Goal: Answer question/provide support

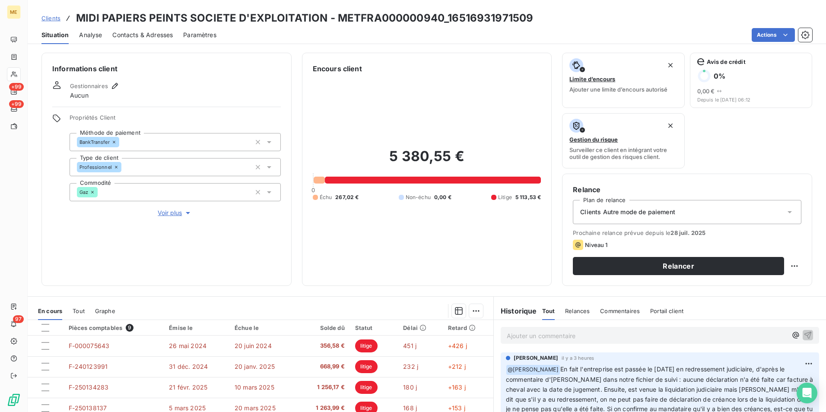
click at [556, 331] on p "Ajouter un commentaire ﻿" at bounding box center [647, 336] width 280 height 11
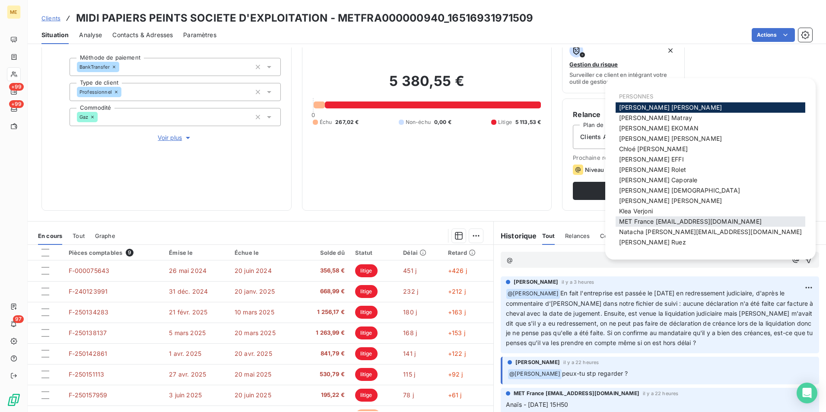
click at [639, 223] on span "MET France [EMAIL_ADDRESS][DOMAIN_NAME]" at bounding box center [690, 221] width 143 height 7
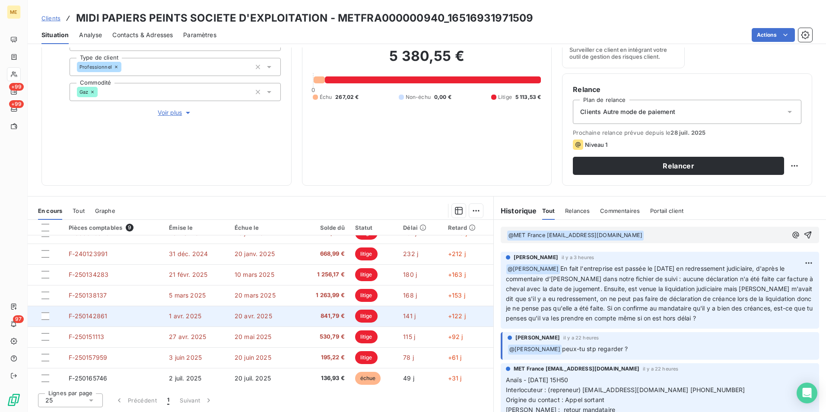
scroll to position [0, 0]
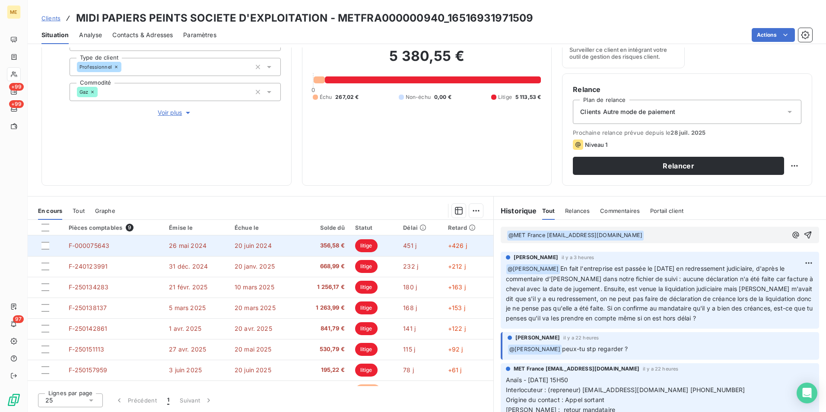
click at [292, 249] on td "20 juin 2024" at bounding box center [263, 245] width 68 height 21
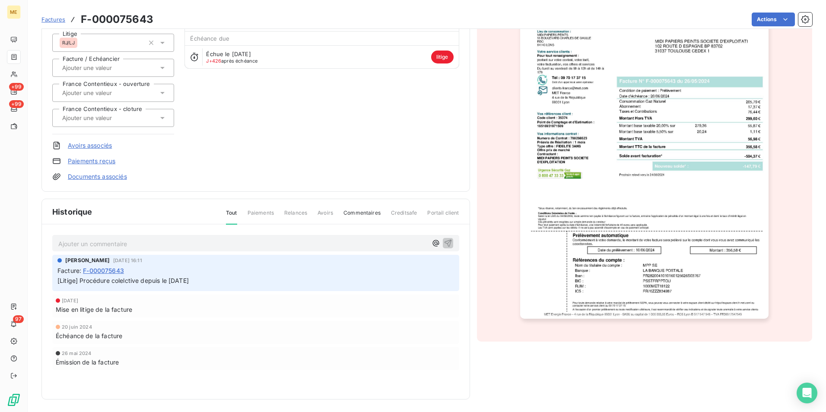
scroll to position [91, 0]
click at [684, 223] on img "button" at bounding box center [644, 142] width 248 height 352
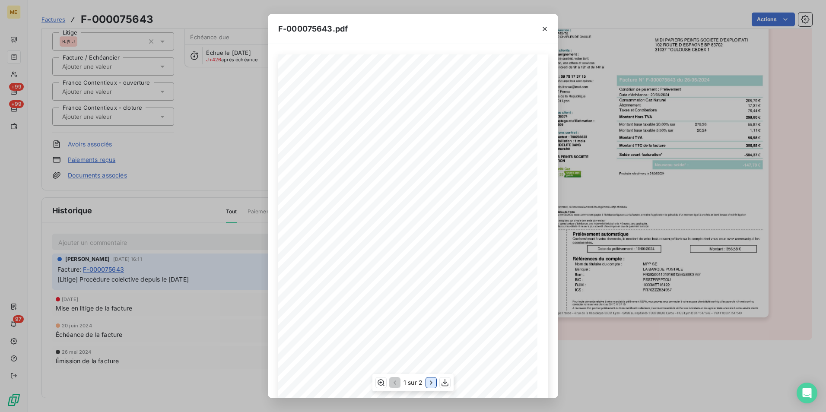
click at [432, 383] on icon "button" at bounding box center [431, 383] width 2 height 4
click at [544, 28] on icon "button" at bounding box center [544, 29] width 9 height 9
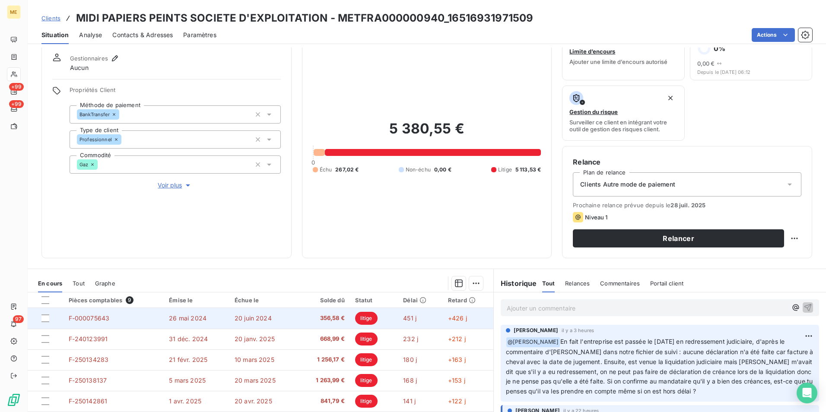
scroll to position [43, 0]
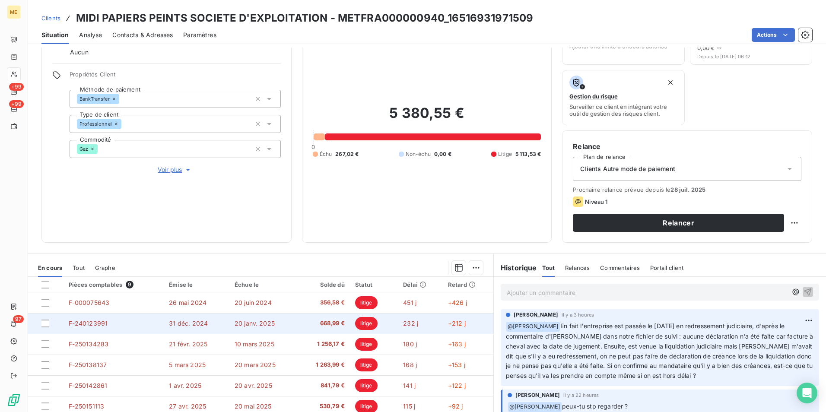
click at [291, 322] on td "20 janv. 2025" at bounding box center [263, 323] width 68 height 21
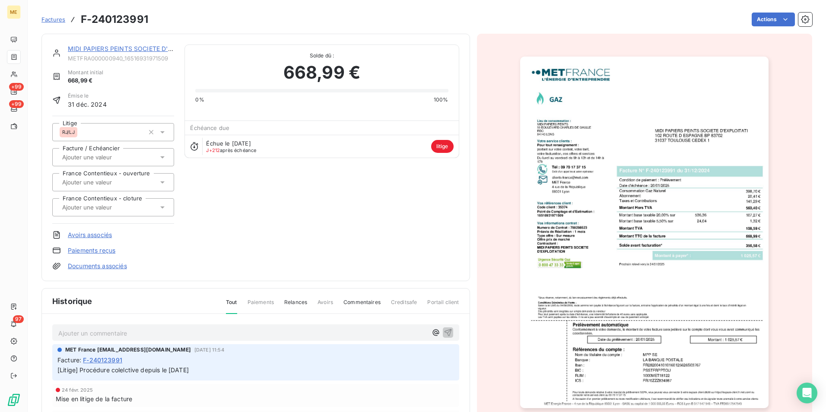
click at [616, 216] on img "button" at bounding box center [644, 233] width 248 height 352
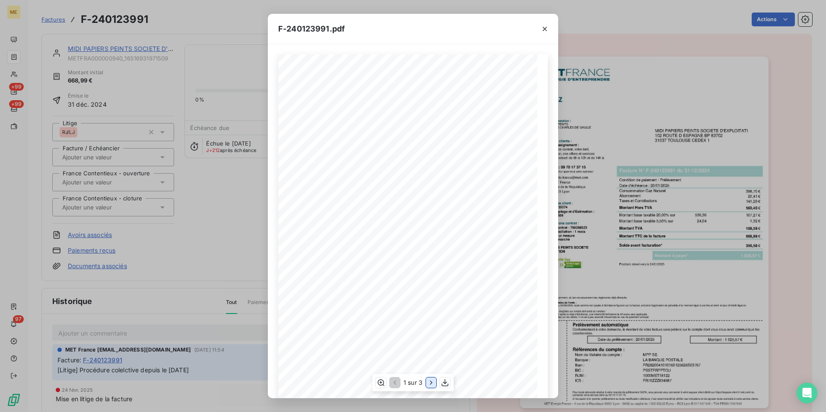
click at [426, 383] on button "button" at bounding box center [431, 383] width 10 height 10
click at [427, 383] on button "button" at bounding box center [432, 383] width 10 height 10
click at [398, 379] on icon "button" at bounding box center [394, 382] width 9 height 9
click at [546, 25] on icon "button" at bounding box center [544, 29] width 9 height 9
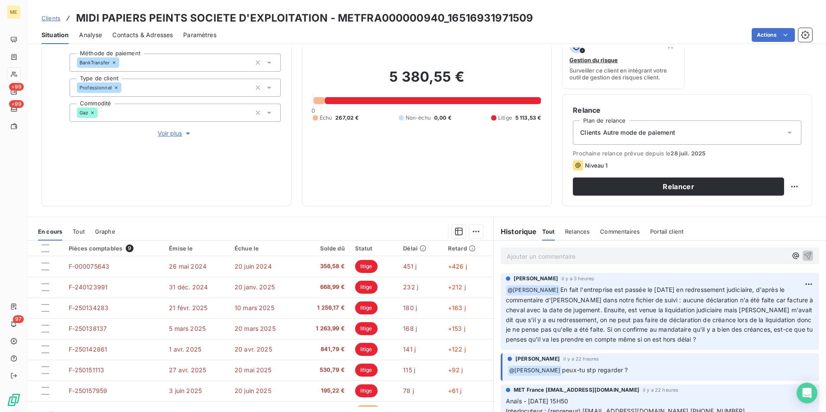
scroll to position [86, 0]
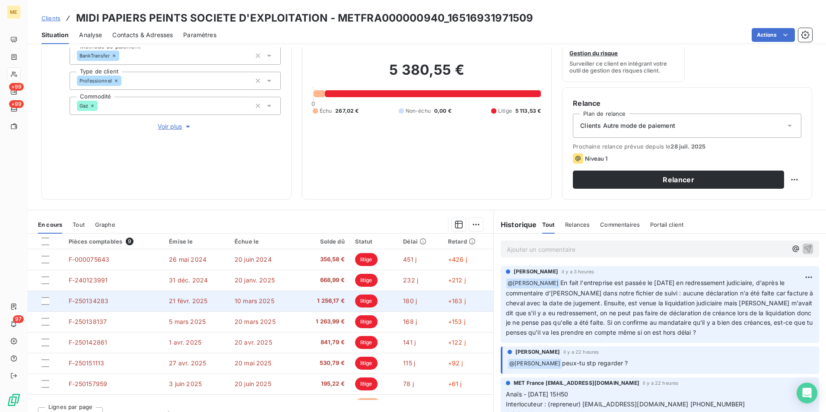
click at [298, 306] on td "1 256,17 €" at bounding box center [324, 301] width 52 height 21
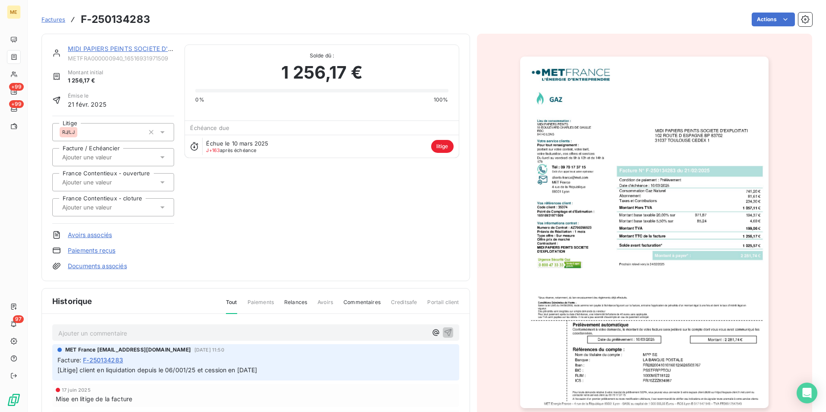
scroll to position [1, 0]
click at [680, 250] on img "button" at bounding box center [644, 232] width 248 height 352
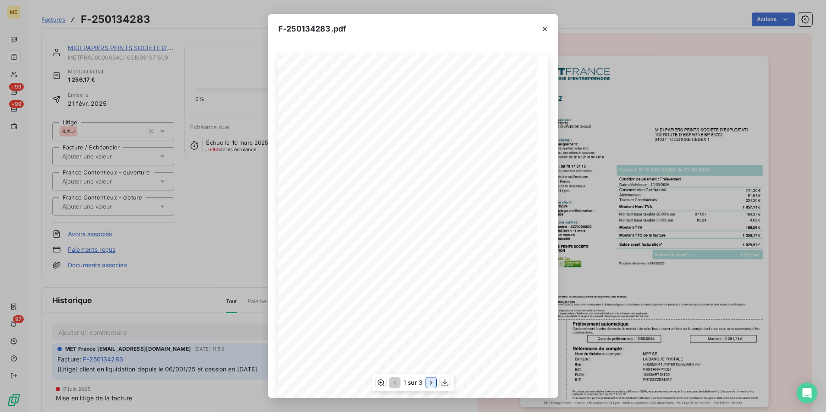
click at [430, 379] on icon "button" at bounding box center [431, 382] width 9 height 9
click at [430, 379] on icon "button" at bounding box center [432, 382] width 9 height 9
click at [394, 385] on icon "button" at bounding box center [394, 382] width 9 height 9
click at [336, 154] on div "Détail de votre facture : Document à conserver 10 ans Numéro F-250134283 Vos ré…" at bounding box center [413, 237] width 270 height 366
click at [546, 25] on icon "button" at bounding box center [544, 29] width 9 height 9
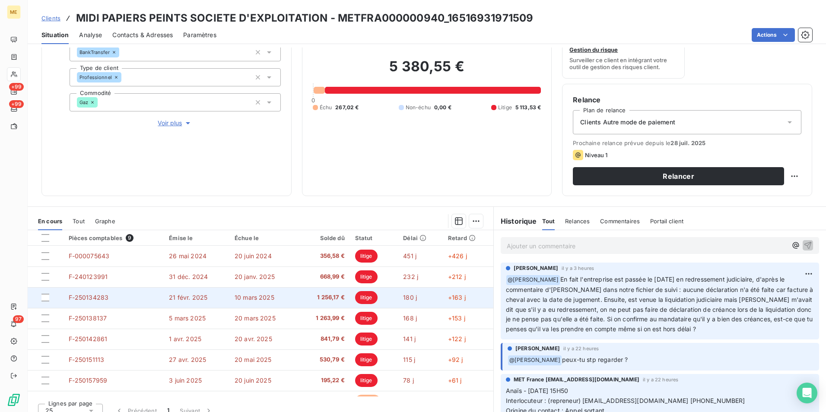
scroll to position [100, 0]
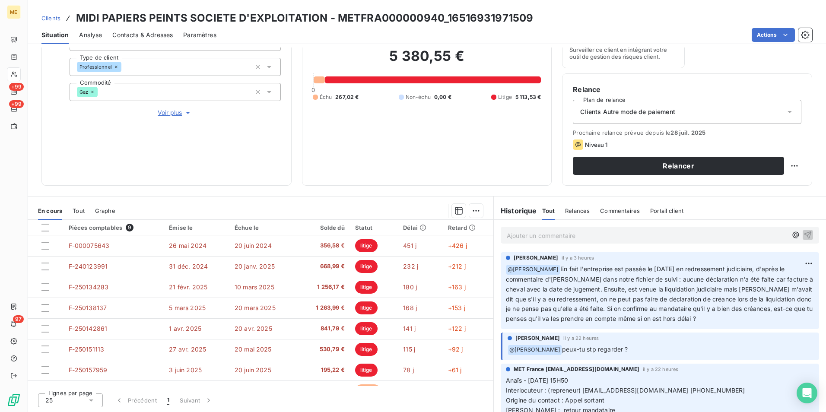
click at [539, 235] on p "Ajouter un commentaire ﻿" at bounding box center [647, 235] width 280 height 11
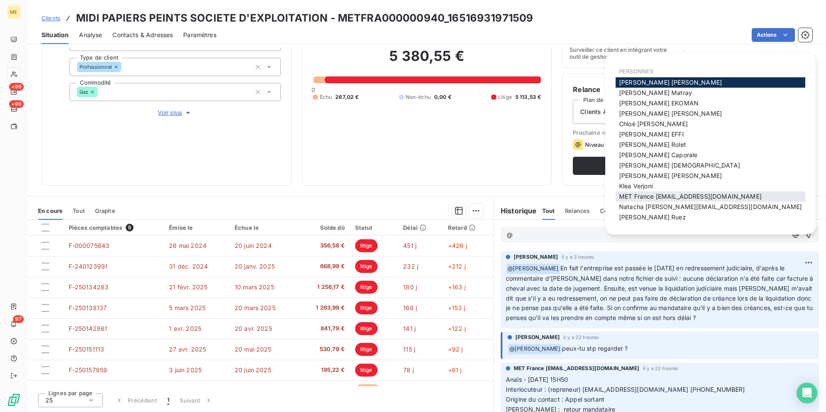
click at [659, 201] on div "MET France [EMAIL_ADDRESS][DOMAIN_NAME]" at bounding box center [711, 196] width 190 height 10
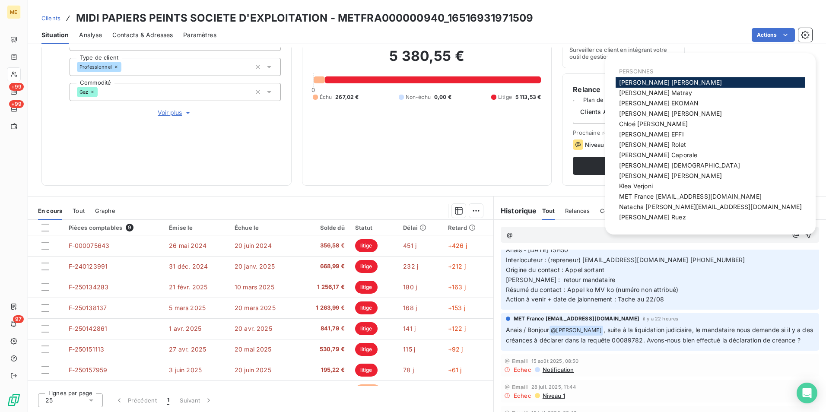
scroll to position [173, 0]
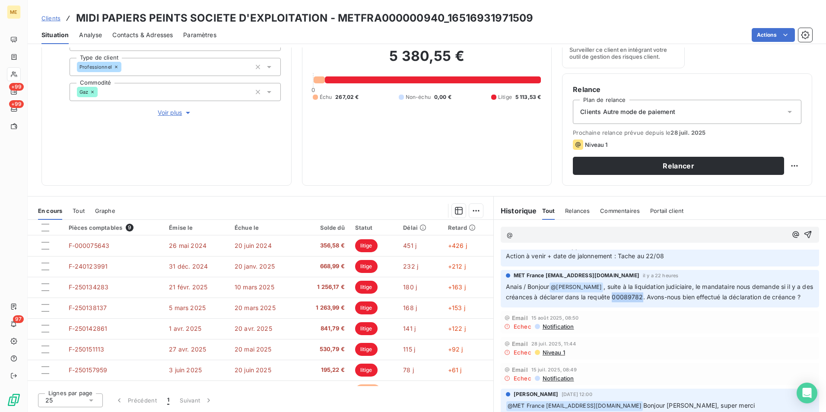
drag, startPoint x: 638, startPoint y: 305, endPoint x: 610, endPoint y: 304, distance: 27.7
click at [610, 301] on span ", suite à la liquidation judiciaire, le mandataire nous demande si il y a des c…" at bounding box center [660, 292] width 309 height 18
copy span "00089782"
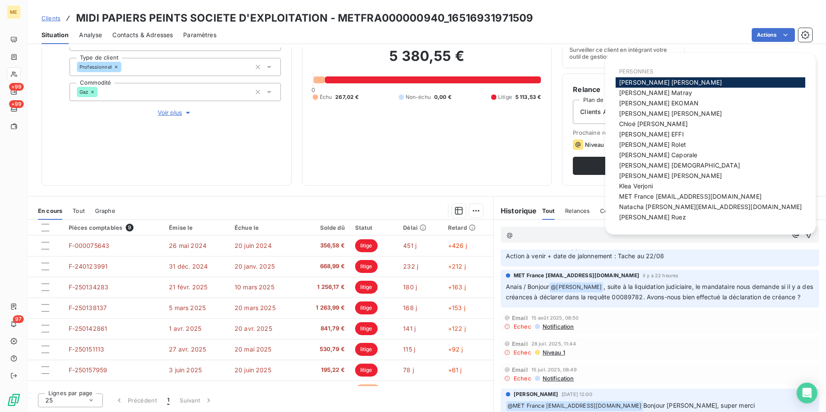
click at [524, 235] on p "@" at bounding box center [647, 235] width 280 height 10
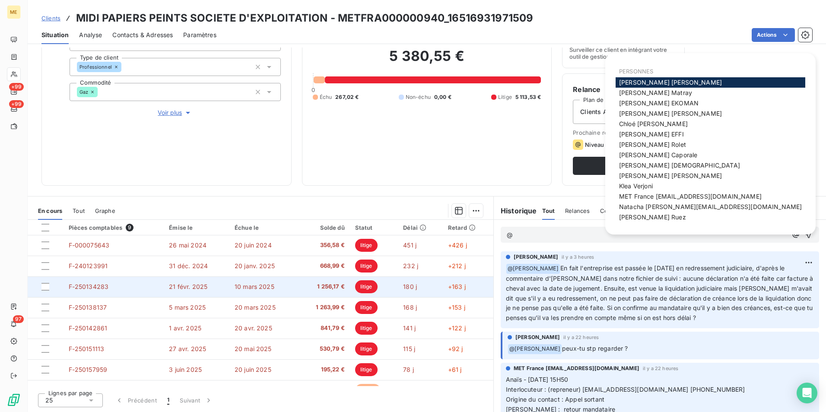
scroll to position [0, 0]
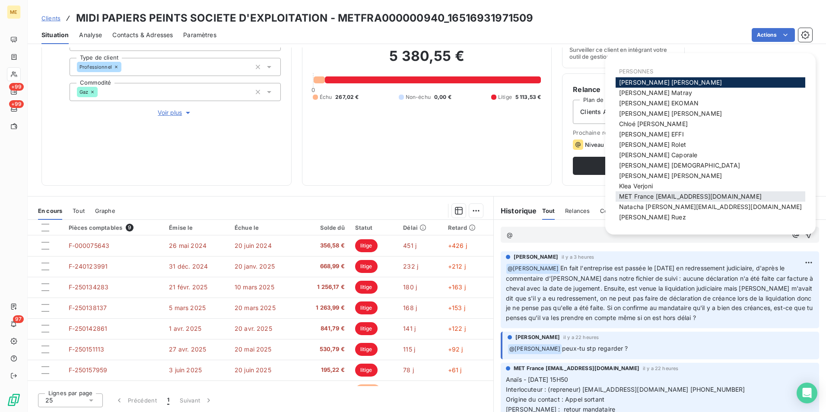
click at [648, 194] on span "MET France [EMAIL_ADDRESS][DOMAIN_NAME]" at bounding box center [690, 196] width 143 height 7
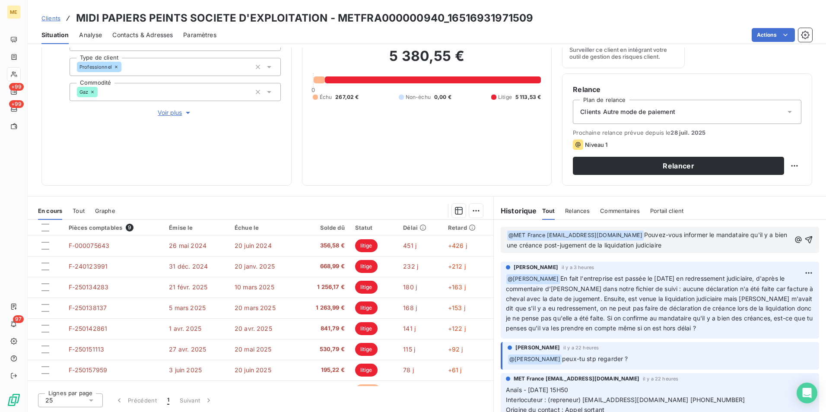
click at [590, 248] on span "Pouvez-vous informer le mandataire qu'il y a bien une créance post-jugement de …" at bounding box center [648, 240] width 283 height 18
click at [683, 247] on p "﻿ @ MET [GEOGRAPHIC_DATA] [EMAIL_ADDRESS][DOMAIN_NAME] ﻿ Pouvez-vous informer l…" at bounding box center [649, 240] width 284 height 20
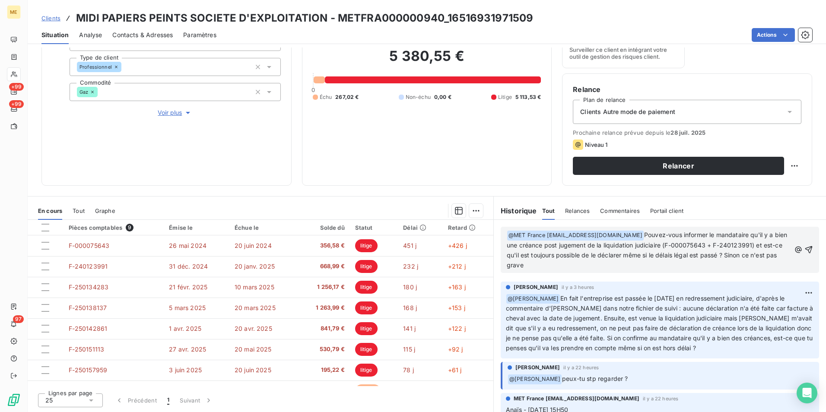
click at [692, 257] on span "Pouvez-vous informer le mandataire qu'il y a bien une créance post jugement de …" at bounding box center [648, 250] width 283 height 38
click at [706, 267] on p "﻿ @ MET [GEOGRAPHIC_DATA] [EMAIL_ADDRESS][DOMAIN_NAME] ﻿ Pouvez-vous informer l…" at bounding box center [649, 250] width 284 height 40
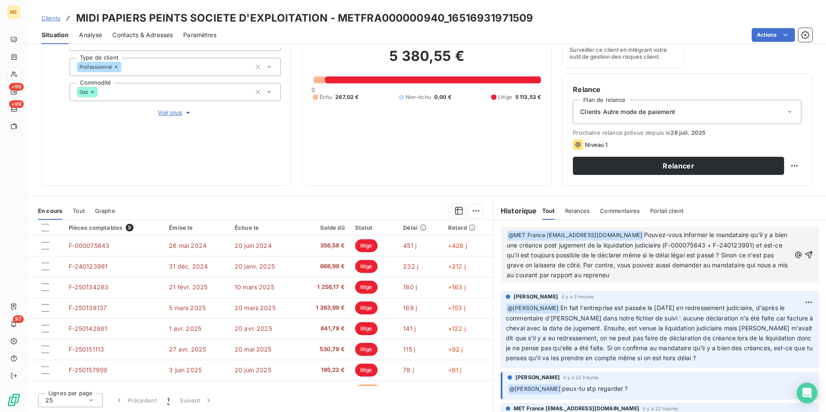
drag, startPoint x: 667, startPoint y: 275, endPoint x: 503, endPoint y: 279, distance: 163.8
click at [507, 279] on p "﻿ @ MET [GEOGRAPHIC_DATA] [EMAIL_ADDRESS][DOMAIN_NAME] ﻿ Pouvez-vous informer l…" at bounding box center [649, 255] width 284 height 50
drag, startPoint x: 769, startPoint y: 274, endPoint x: 642, endPoint y: 235, distance: 133.4
click at [642, 235] on p "﻿ @ MET [GEOGRAPHIC_DATA] [EMAIL_ADDRESS][DOMAIN_NAME] ﻿ Pouvez-vous informer l…" at bounding box center [649, 255] width 284 height 50
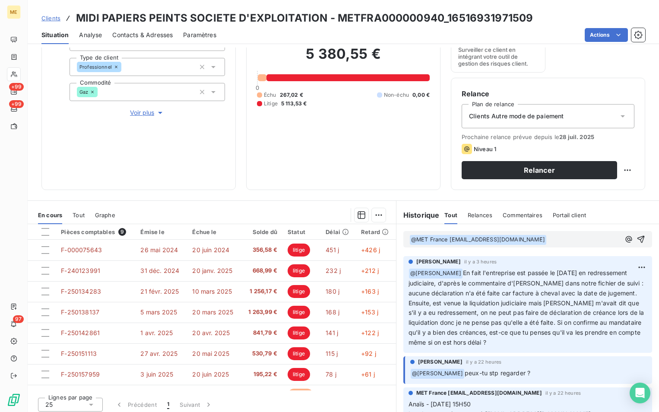
click at [560, 238] on p "﻿ @ MET [GEOGRAPHIC_DATA] [EMAIL_ADDRESS][DOMAIN_NAME] ﻿" at bounding box center [515, 240] width 211 height 10
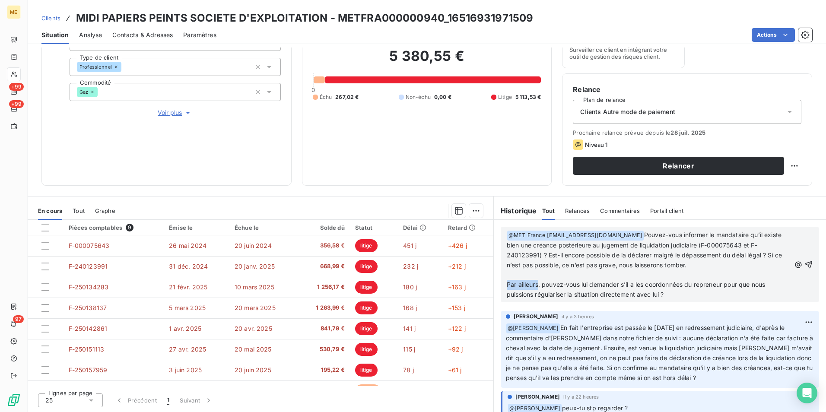
drag, startPoint x: 536, startPoint y: 284, endPoint x: 504, endPoint y: 284, distance: 32.4
click at [507, 284] on span "Par ailleurs, pouvez-vous lui demander s’il a les coordonnées du repreneur pour…" at bounding box center [637, 289] width 260 height 17
click at [655, 267] on span "Pouvez-vous informer le mandataire qu’il existe bien une créance postérieure au…" at bounding box center [645, 250] width 277 height 38
click at [623, 265] on span "Pouvez-vous informer le mandataire qu’il existe bien une créance postérieure au…" at bounding box center [645, 250] width 277 height 38
click at [507, 284] on span "De plus, pouvez-vous lui demander s’il a les coordonnées du repreneur pour que …" at bounding box center [646, 289] width 279 height 17
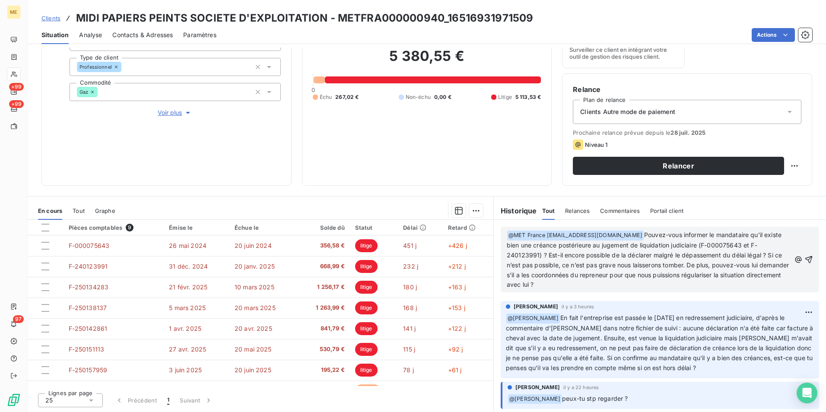
click at [576, 286] on p "﻿ @ MET [GEOGRAPHIC_DATA] [EMAIL_ADDRESS][DOMAIN_NAME] ﻿ Pouvez-vous informer l…" at bounding box center [649, 260] width 284 height 60
click at [804, 261] on icon "button" at bounding box center [808, 259] width 9 height 9
